Goal: Task Accomplishment & Management: Manage account settings

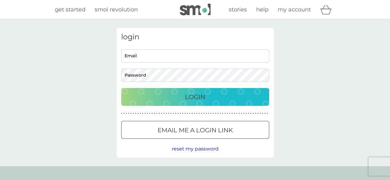
type input "stevewatts.lewes@gmail.com"
click at [234, 86] on div "login stevewatts.lewes@gmail.com Email Password Login ● ● ● ● ● ● ● ● ● ● ● ● ●…" at bounding box center [194, 93] width 157 height 130
click at [205, 97] on div "Login" at bounding box center [194, 97] width 135 height 10
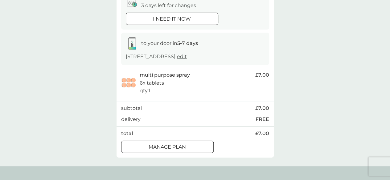
scroll to position [74, 0]
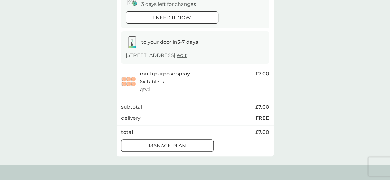
click at [170, 144] on div at bounding box center [167, 146] width 22 height 6
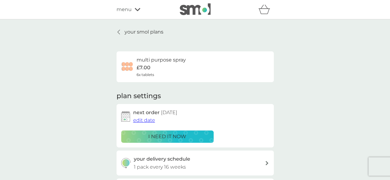
click at [144, 120] on span "edit date" at bounding box center [144, 120] width 22 height 6
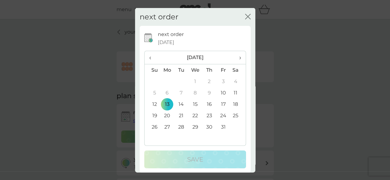
click at [205, 126] on td "30" at bounding box center [209, 126] width 14 height 11
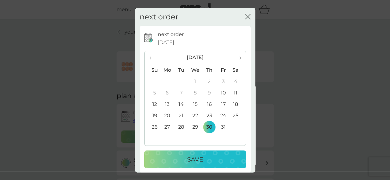
click at [190, 159] on p "Save" at bounding box center [195, 160] width 16 height 10
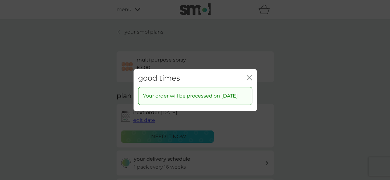
click at [249, 75] on icon "close" at bounding box center [250, 77] width 2 height 5
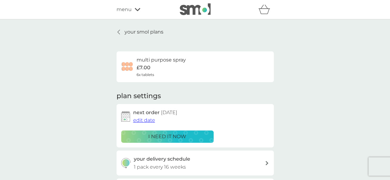
click at [249, 74] on div "multi purpose spray £7.00 6x tablets" at bounding box center [195, 67] width 148 height 22
